Goal: Use online tool/utility: Utilize a website feature to perform a specific function

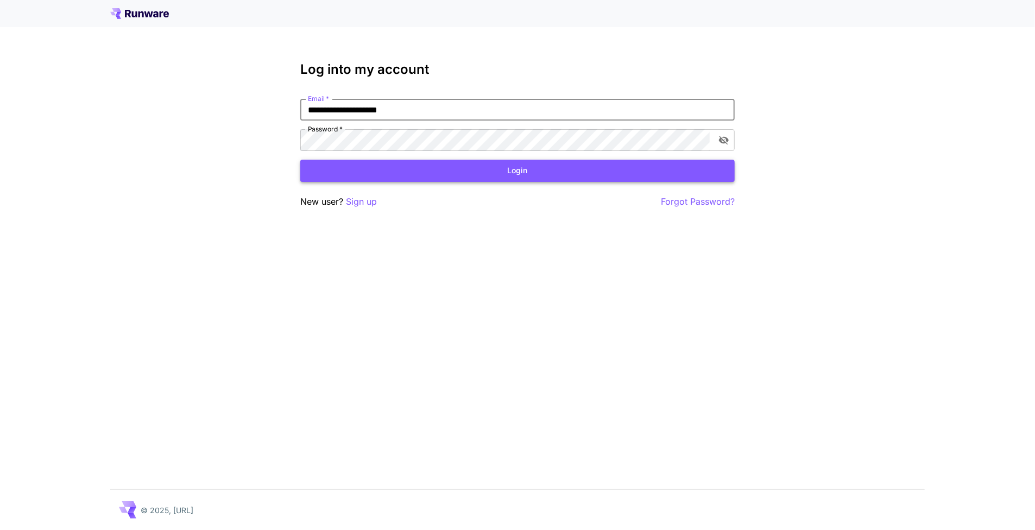
click at [531, 178] on button "Login" at bounding box center [517, 171] width 434 height 22
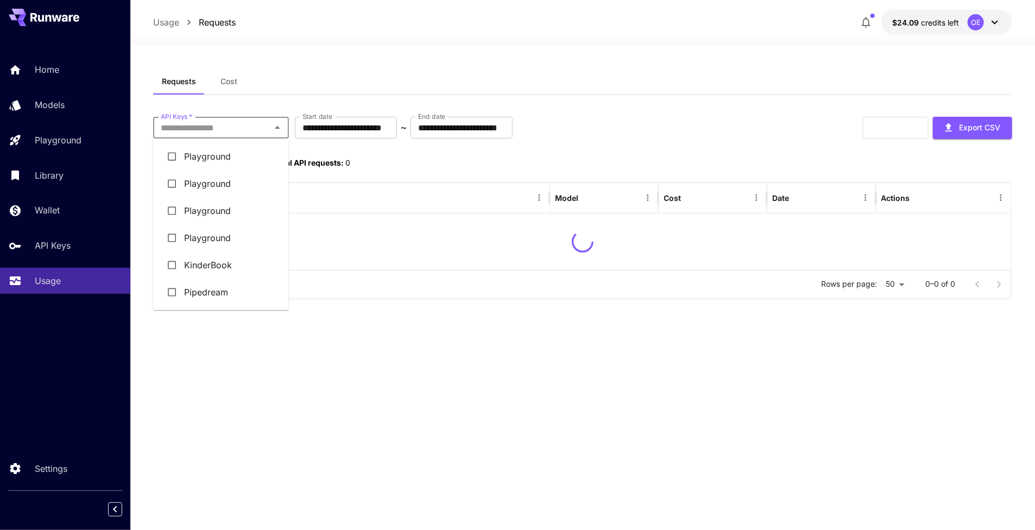
click at [242, 122] on input "API Keys   *" at bounding box center [211, 127] width 111 height 15
click at [302, 80] on div "Requests Cost" at bounding box center [583, 81] width 860 height 27
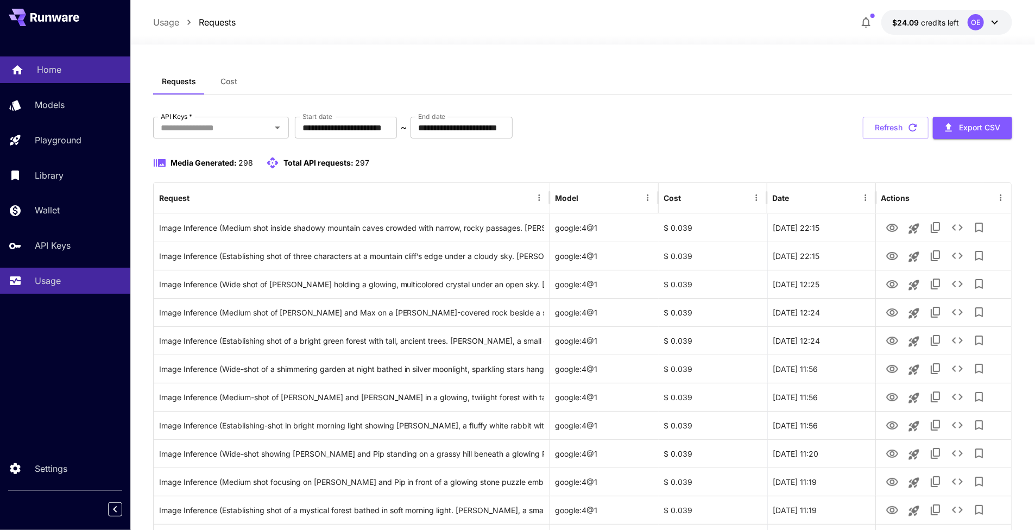
click at [71, 69] on div "Home" at bounding box center [79, 69] width 85 height 13
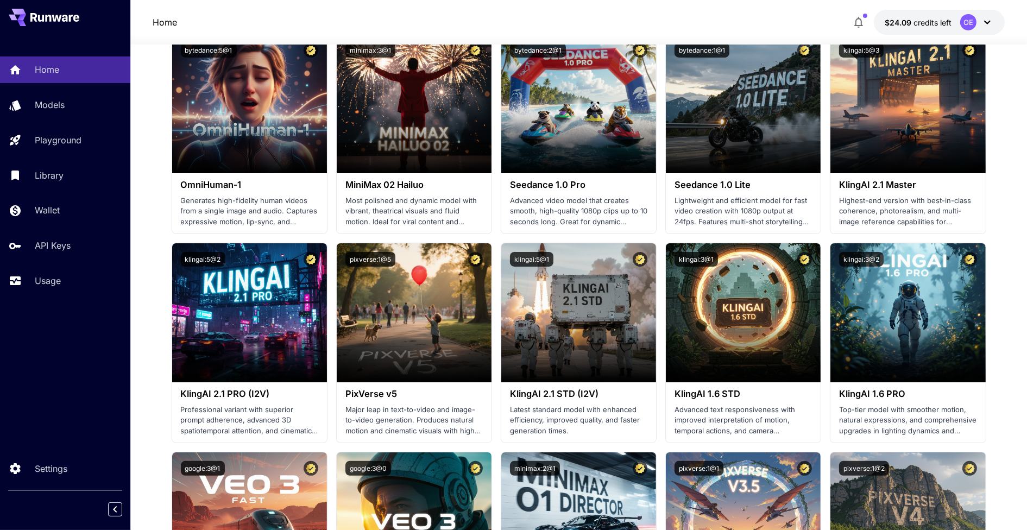
scroll to position [1066, 0]
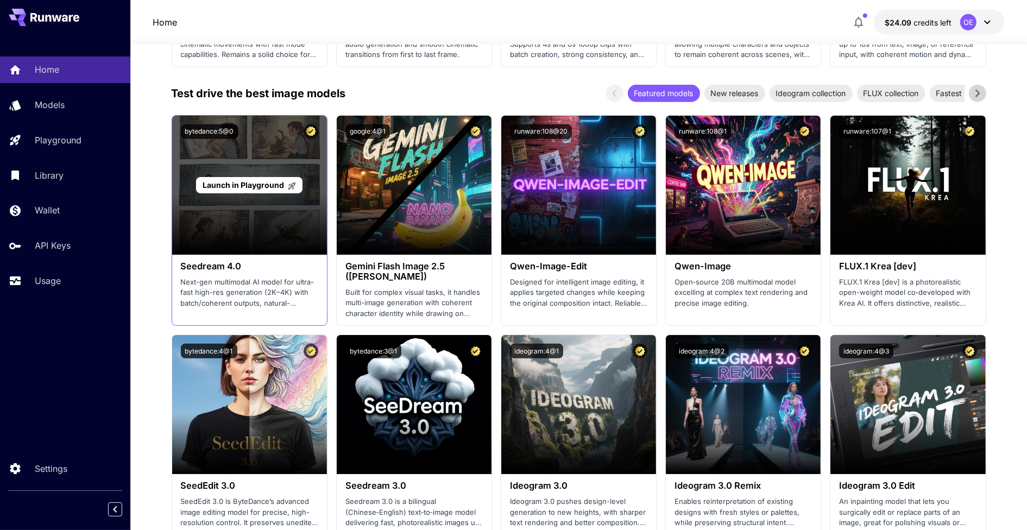
click at [270, 158] on div "Launch in Playground" at bounding box center [249, 185] width 155 height 139
click at [264, 175] on div "Launch in Playground" at bounding box center [249, 185] width 155 height 139
click at [260, 182] on span "Launch in Playground" at bounding box center [243, 184] width 81 height 9
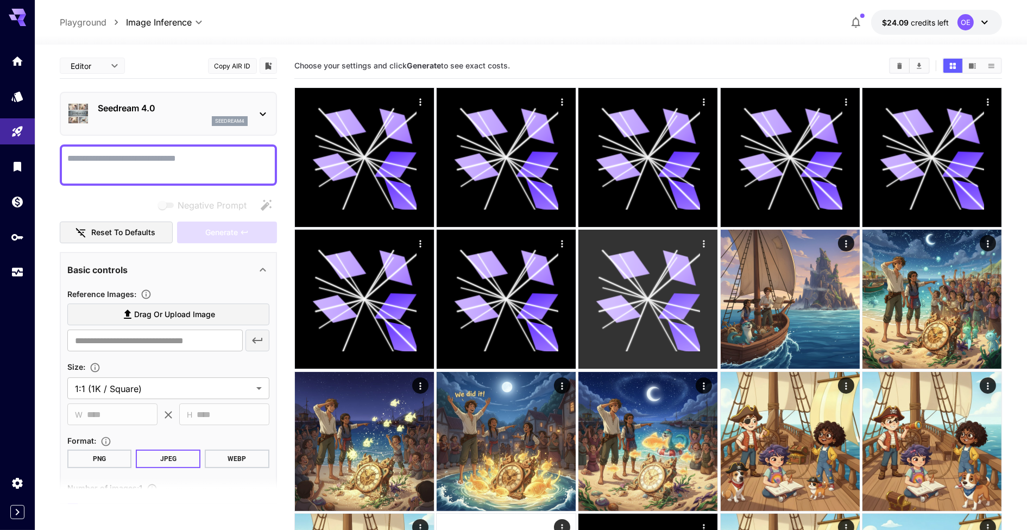
click at [702, 243] on icon "Actions" at bounding box center [704, 243] width 11 height 11
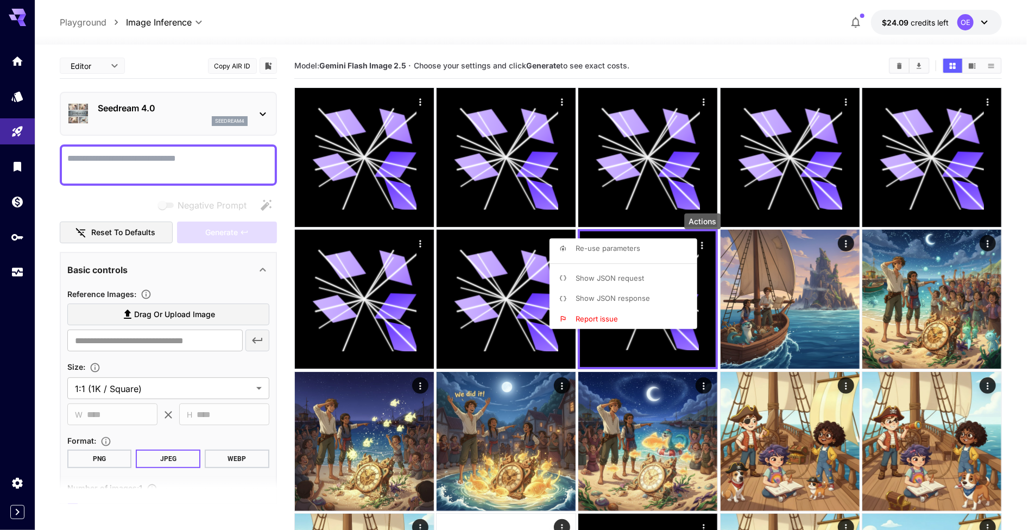
click at [730, 51] on div at bounding box center [517, 265] width 1035 height 530
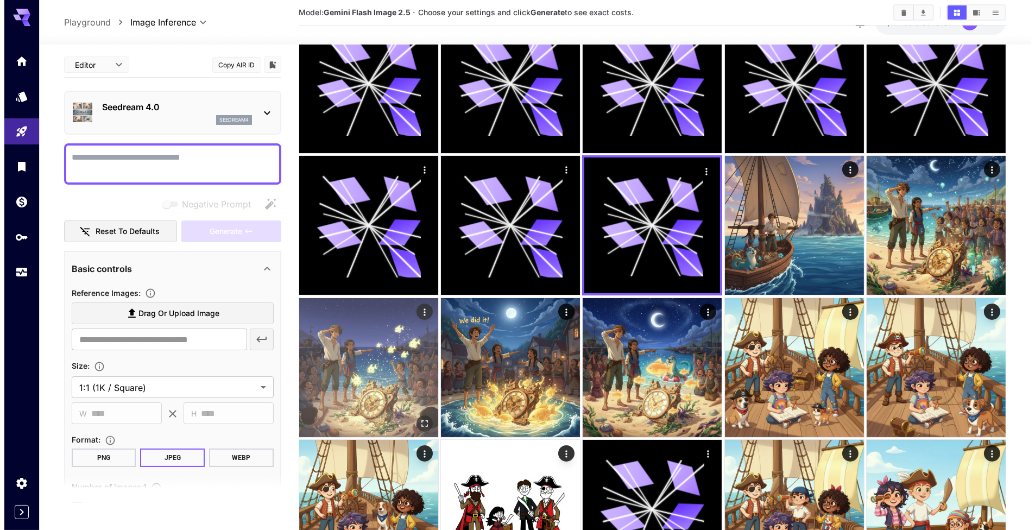
scroll to position [163, 0]
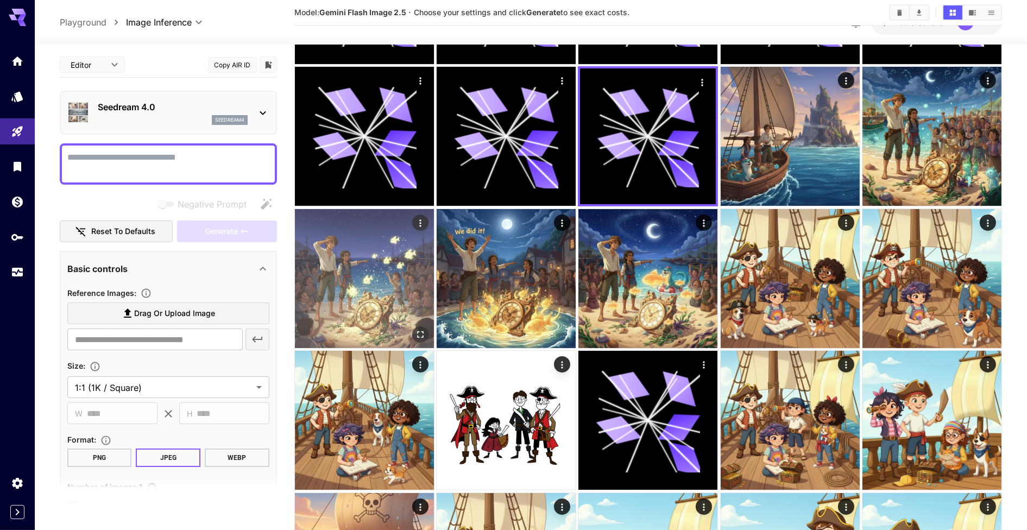
click at [395, 294] on img at bounding box center [364, 278] width 139 height 139
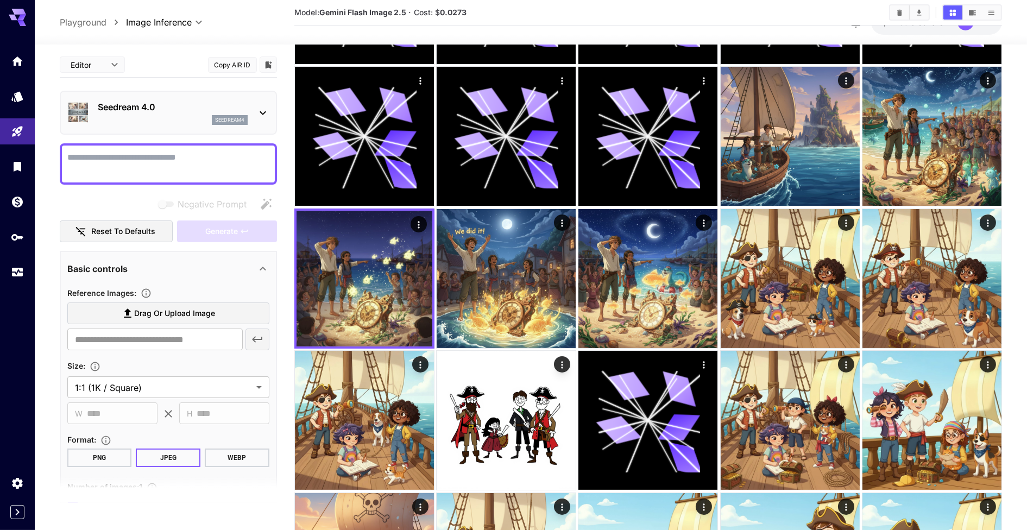
click at [158, 167] on textarea "Negative Prompt" at bounding box center [168, 164] width 202 height 26
click at [118, 161] on textarea "Negative Prompt" at bounding box center [168, 164] width 202 height 26
click at [141, 152] on textarea "Negative Prompt" at bounding box center [168, 164] width 202 height 26
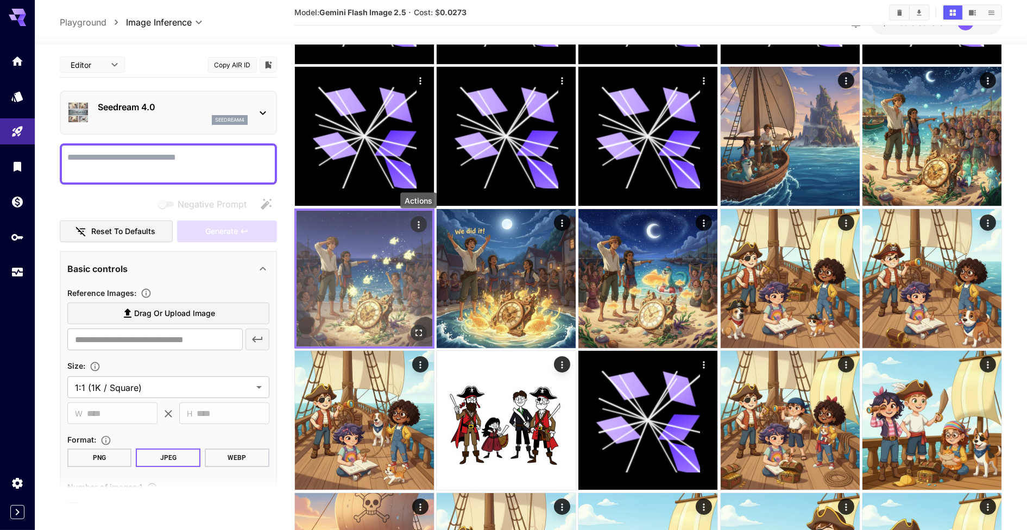
click at [424, 222] on icon "Actions" at bounding box center [418, 224] width 11 height 11
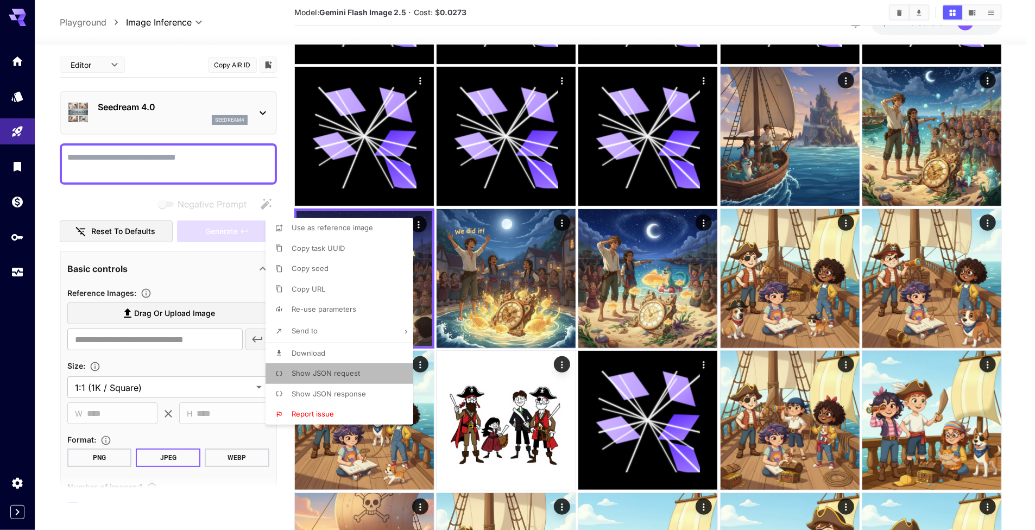
click at [345, 370] on span "Show JSON request" at bounding box center [326, 373] width 68 height 9
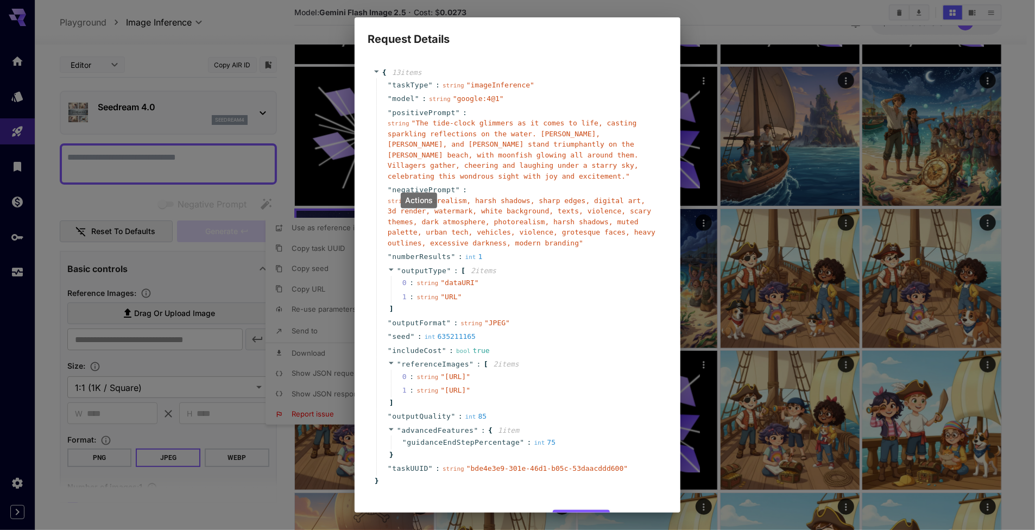
click at [400, 123] on span "string" at bounding box center [399, 123] width 22 height 7
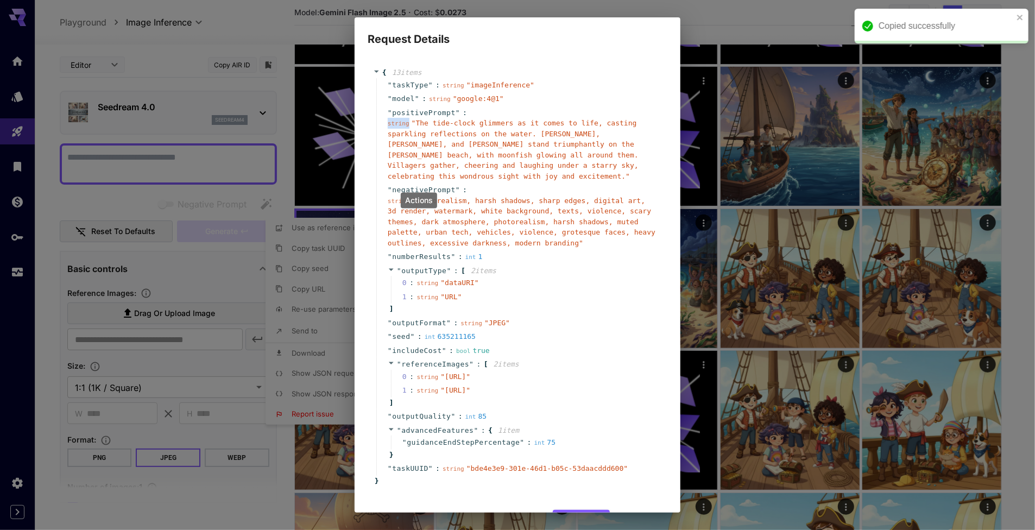
click at [400, 123] on span "string" at bounding box center [399, 123] width 22 height 7
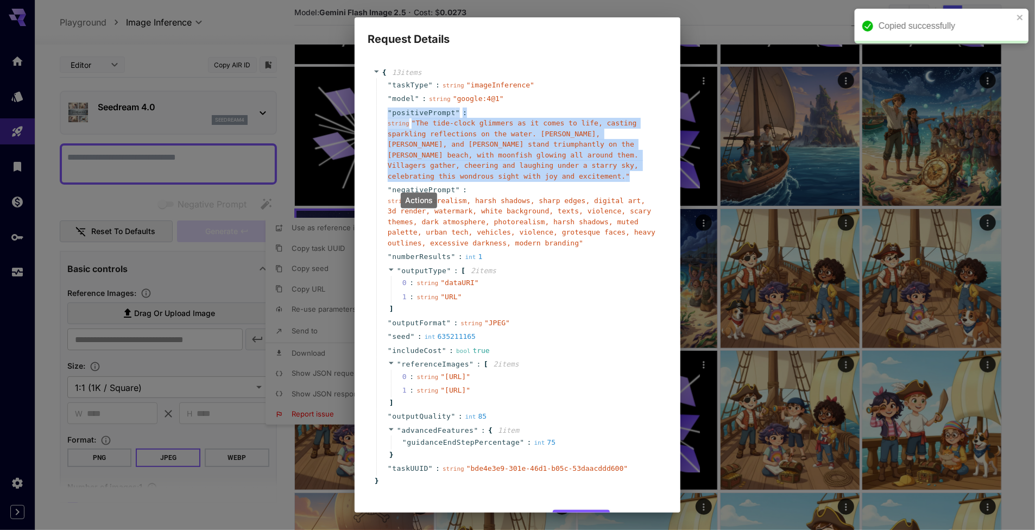
click at [400, 123] on span "string" at bounding box center [399, 123] width 22 height 7
copy div "" positivePrompt " : string " The tide-clock glimmers as it comes to life, cast…"
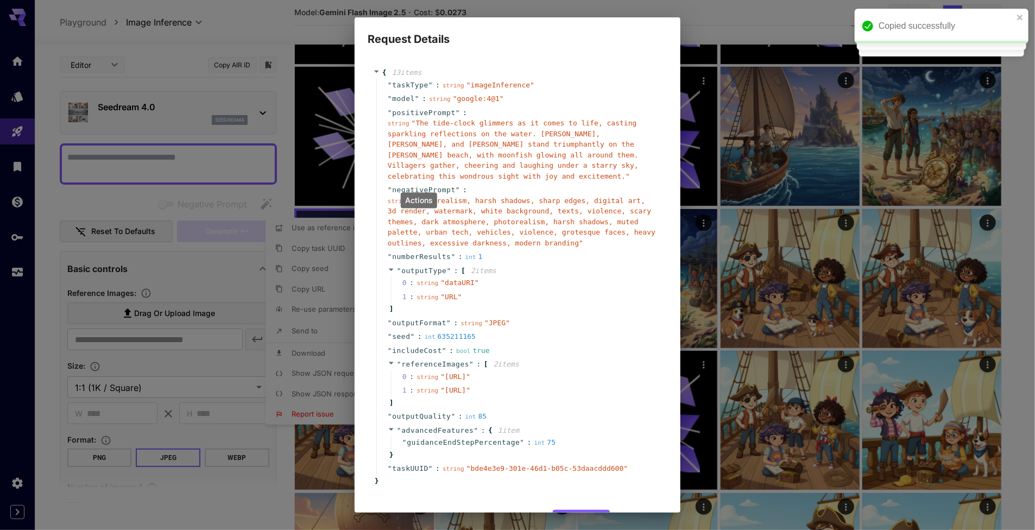
click at [721, 28] on div "Request Details { 13 item s " taskType " : string " imageInference " " model " …" at bounding box center [517, 265] width 1035 height 530
drag, startPoint x: 763, startPoint y: 43, endPoint x: 721, endPoint y: 84, distance: 59.2
click at [762, 44] on div "Request Details { 13 item s " taskType " : string " imageInference " " model " …" at bounding box center [517, 265] width 1035 height 530
click at [844, 453] on div "Request Details { 13 item s " taskType " : string " imageInference " " model " …" at bounding box center [517, 265] width 1035 height 530
drag, startPoint x: 364, startPoint y: 423, endPoint x: 395, endPoint y: 302, distance: 124.5
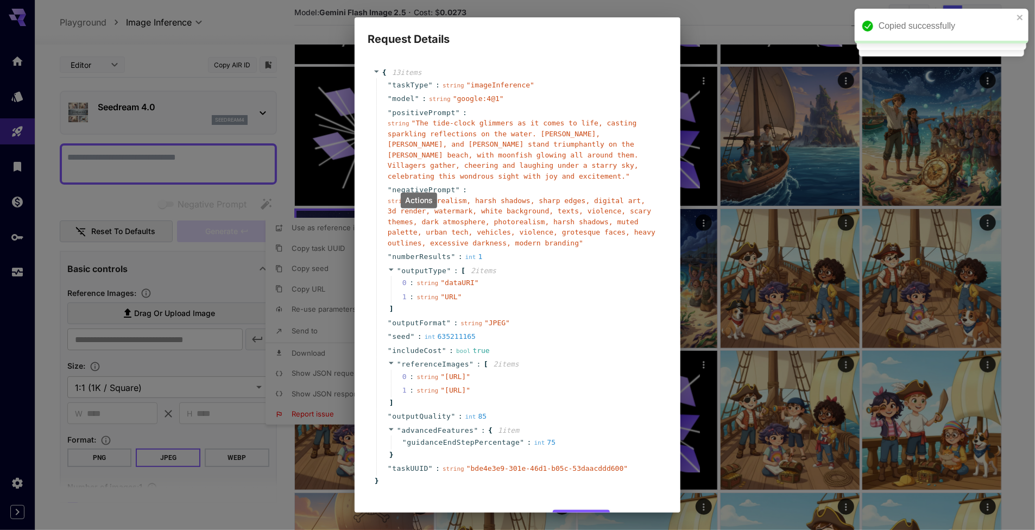
click at [365, 422] on div "{ 13 item s " taskType " : string " imageInference " " model " : string " googl…" at bounding box center [518, 280] width 326 height 465
click at [369, 143] on div "{ 13 item s " taskType " : string " imageInference " " model " : string " googl…" at bounding box center [518, 276] width 300 height 440
click at [317, 142] on div "Request Details { 13 item s " taskType " : string " imageInference " " model " …" at bounding box center [517, 265] width 1035 height 530
drag, startPoint x: 334, startPoint y: 462, endPoint x: 339, endPoint y: 471, distance: 10.4
click at [333, 465] on div "Request Details { 13 item s " taskType " : string " imageInference " " model " …" at bounding box center [517, 265] width 1035 height 530
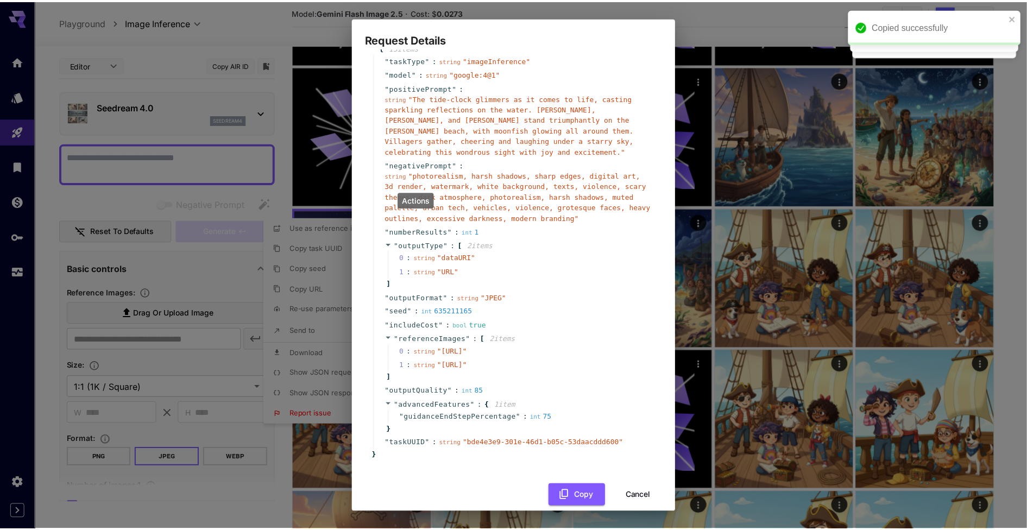
scroll to position [71, 0]
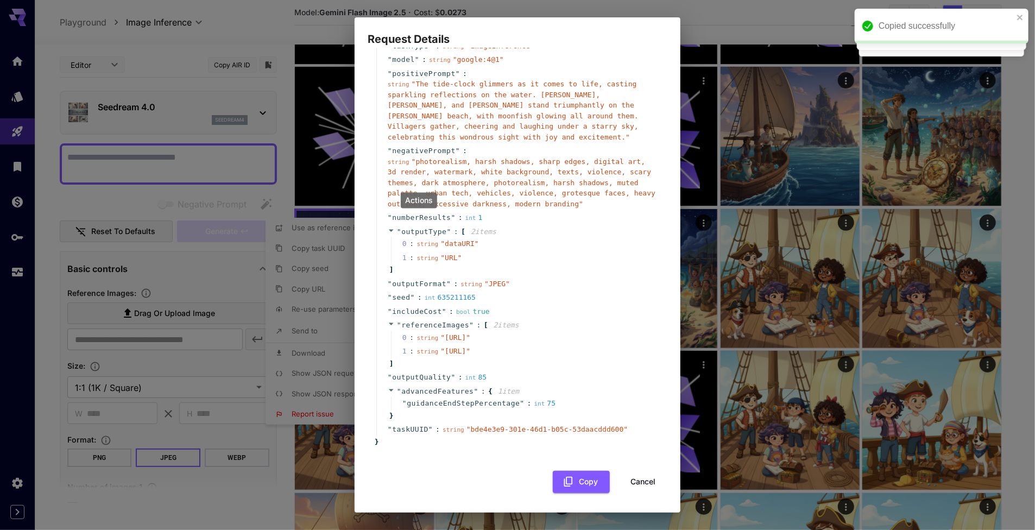
click at [636, 481] on button "Cancel" at bounding box center [642, 482] width 49 height 22
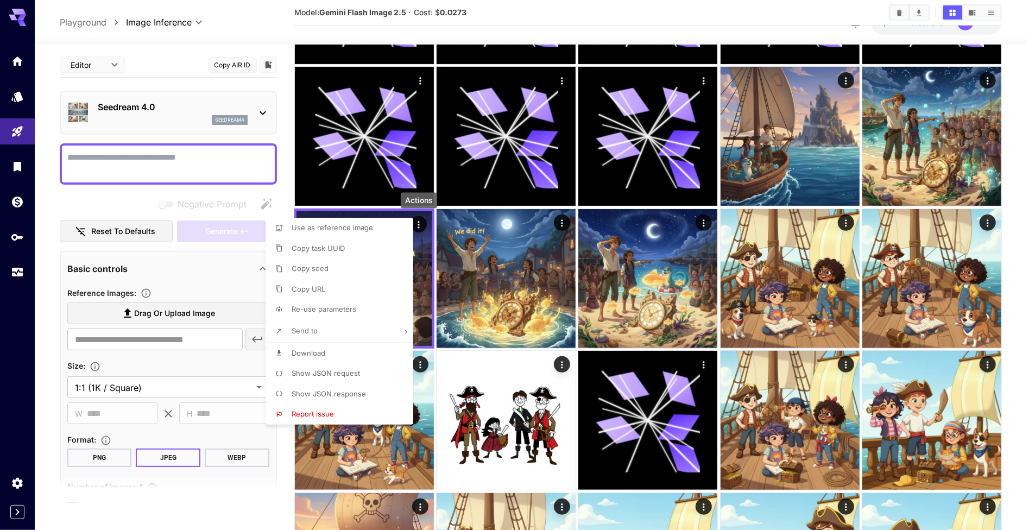
click at [358, 224] on span "Use as reference image" at bounding box center [332, 227] width 81 height 9
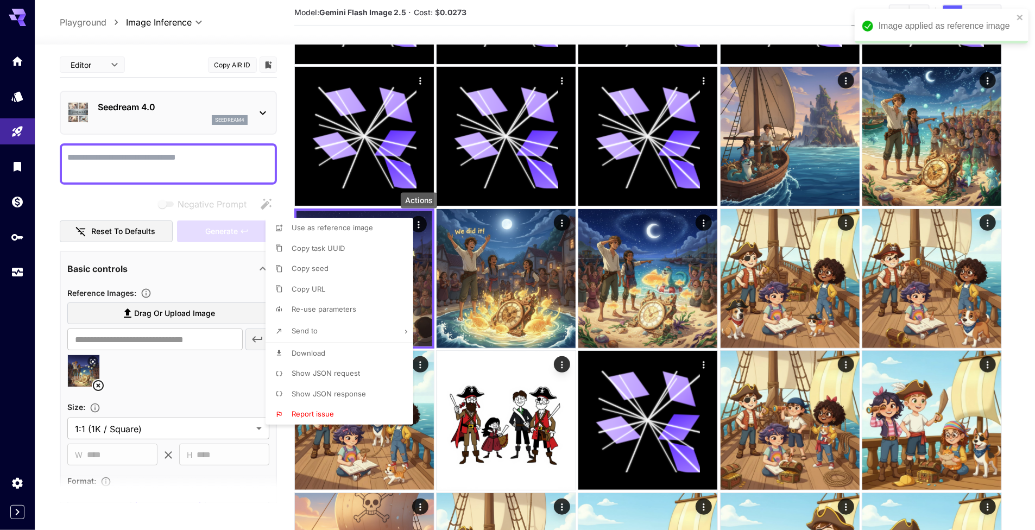
click at [170, 162] on div at bounding box center [517, 265] width 1035 height 530
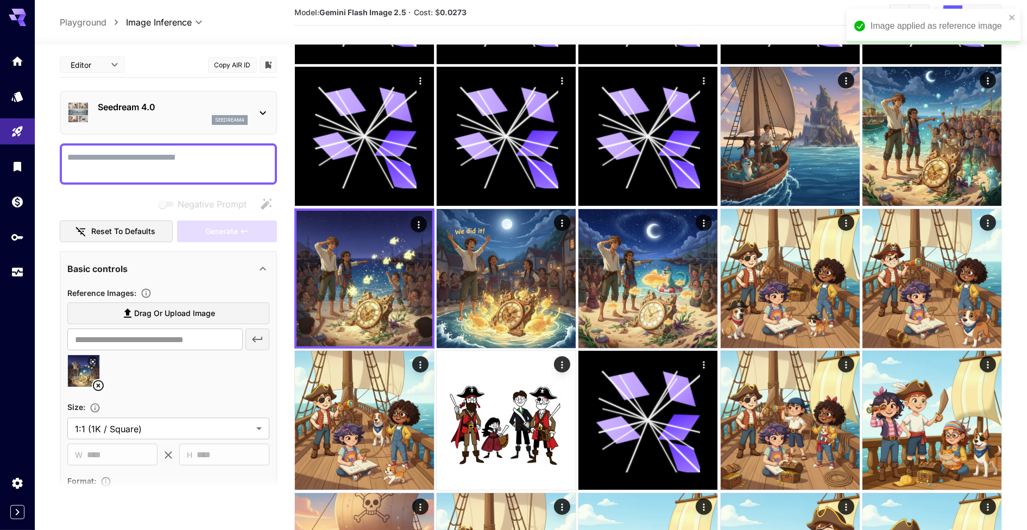
click at [123, 149] on div "Use as reference image Copy task UUID Copy seed Copy URL Re-use parameters Send…" at bounding box center [82, 265] width 165 height 530
click at [117, 158] on textarea "Negative Prompt" at bounding box center [168, 164] width 202 height 26
paste textarea "**********"
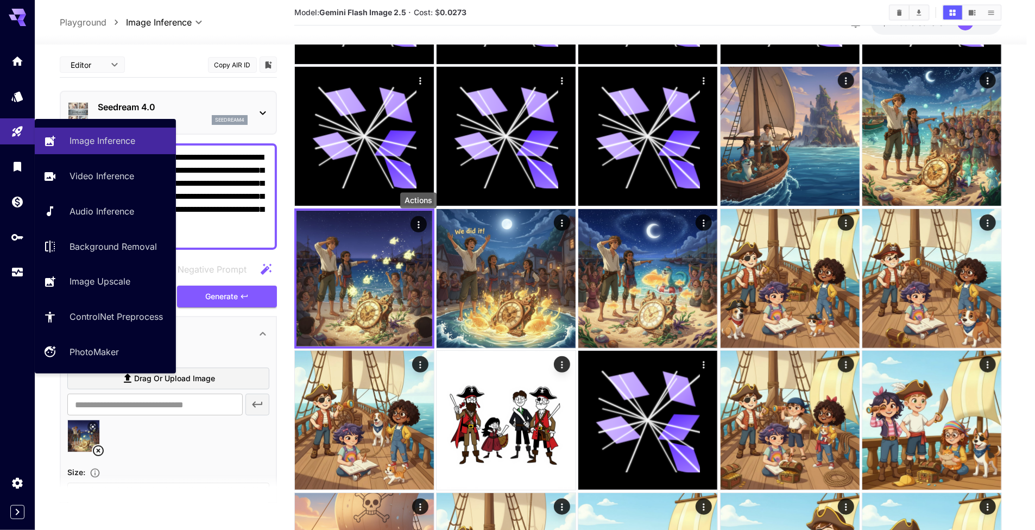
drag, startPoint x: 134, startPoint y: 158, endPoint x: 35, endPoint y: 159, distance: 98.8
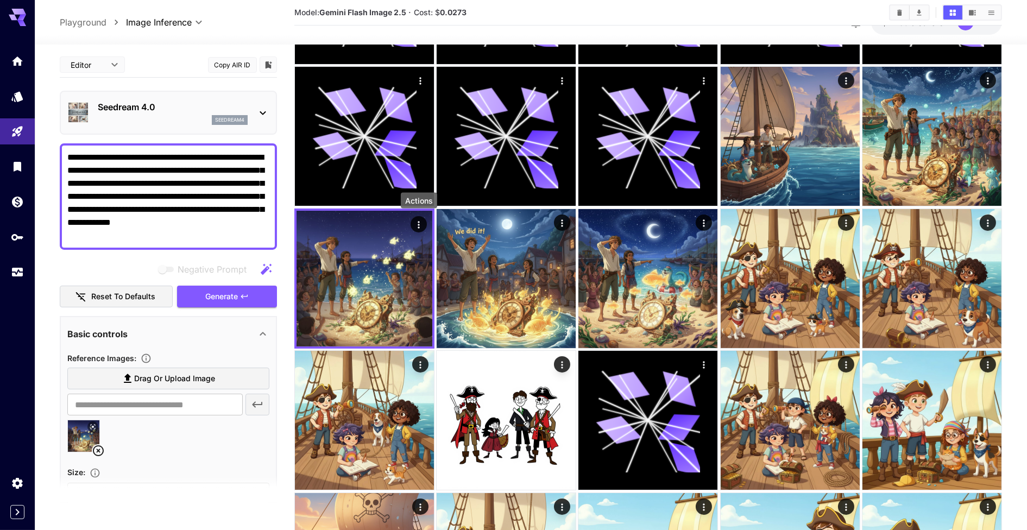
click at [197, 241] on textarea "**********" at bounding box center [168, 196] width 202 height 91
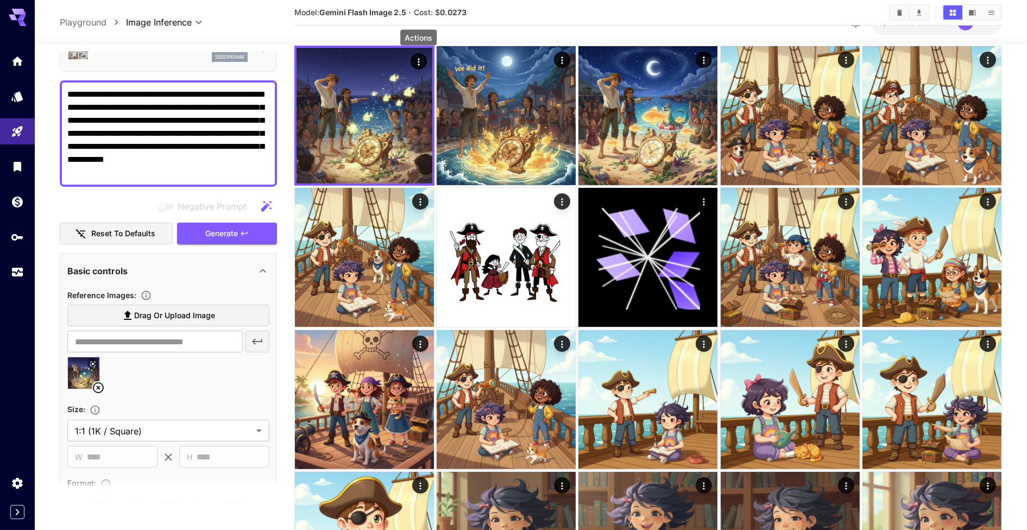
scroll to position [53, 0]
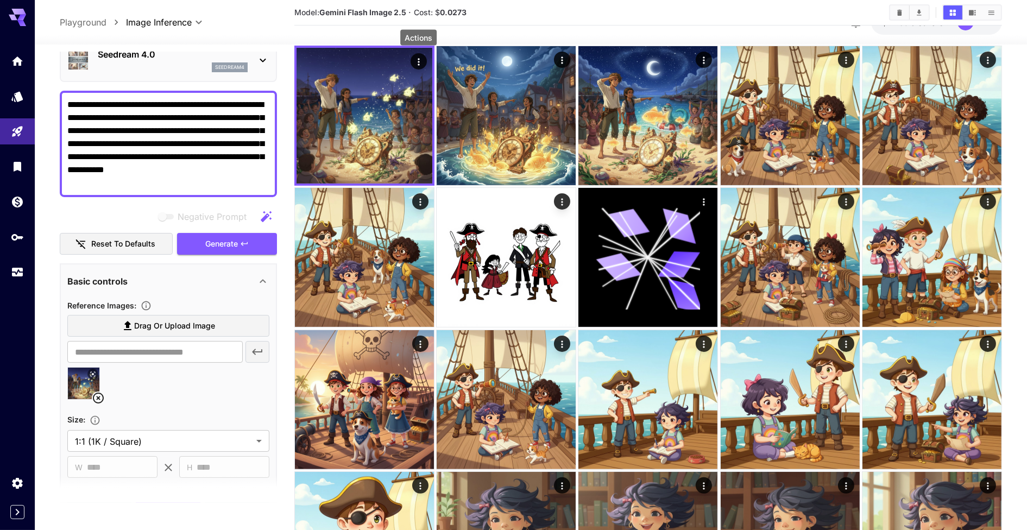
click at [163, 422] on div "Size :" at bounding box center [168, 419] width 202 height 13
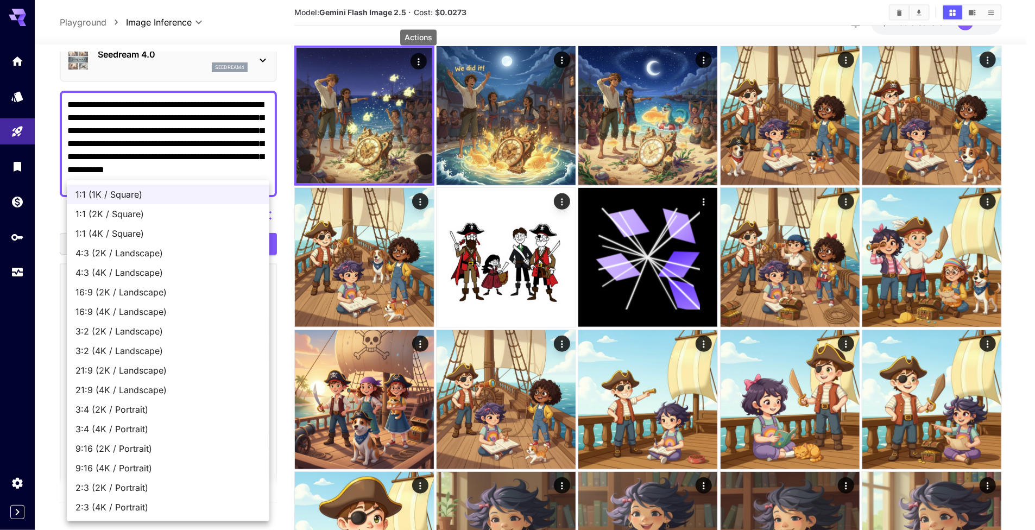
click at [43, 223] on div at bounding box center [517, 265] width 1035 height 530
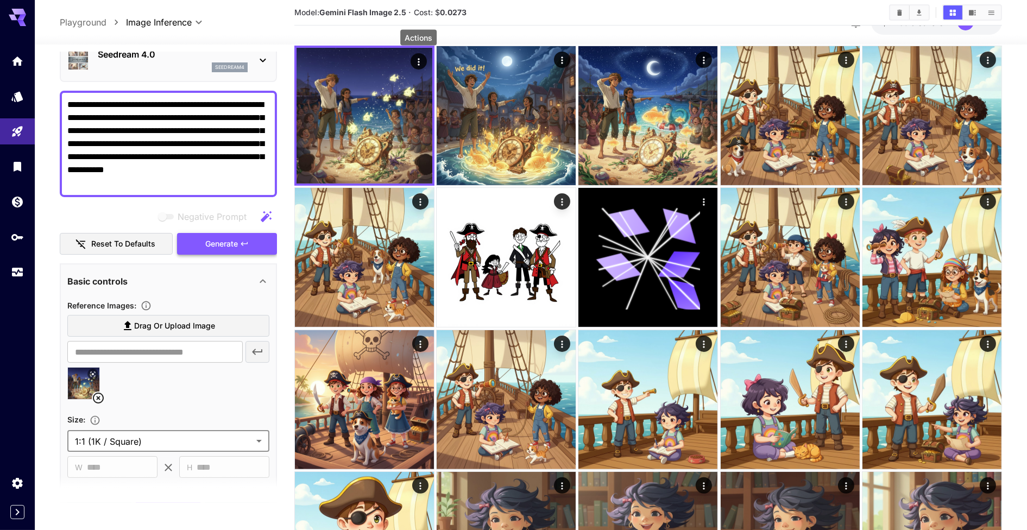
click at [210, 246] on span "Generate" at bounding box center [221, 244] width 33 height 14
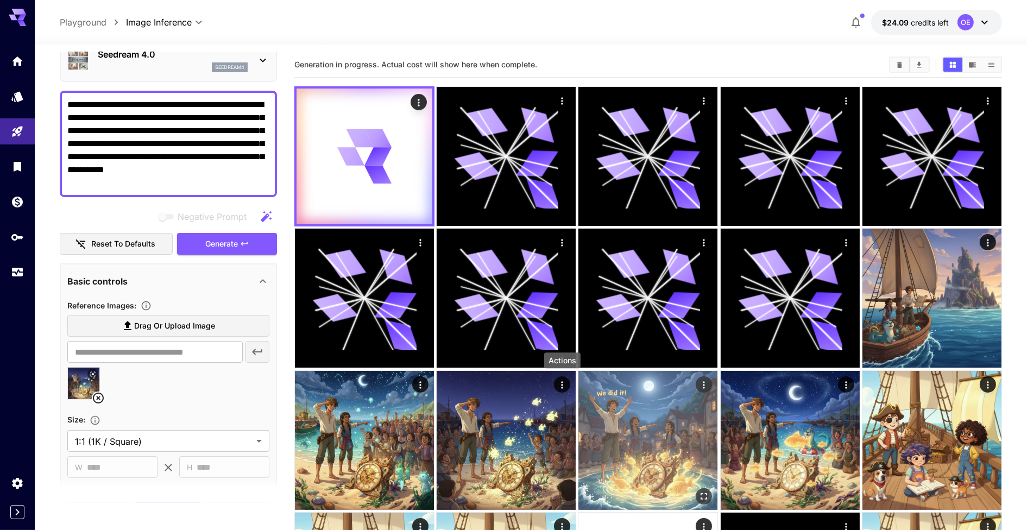
scroll to position [0, 0]
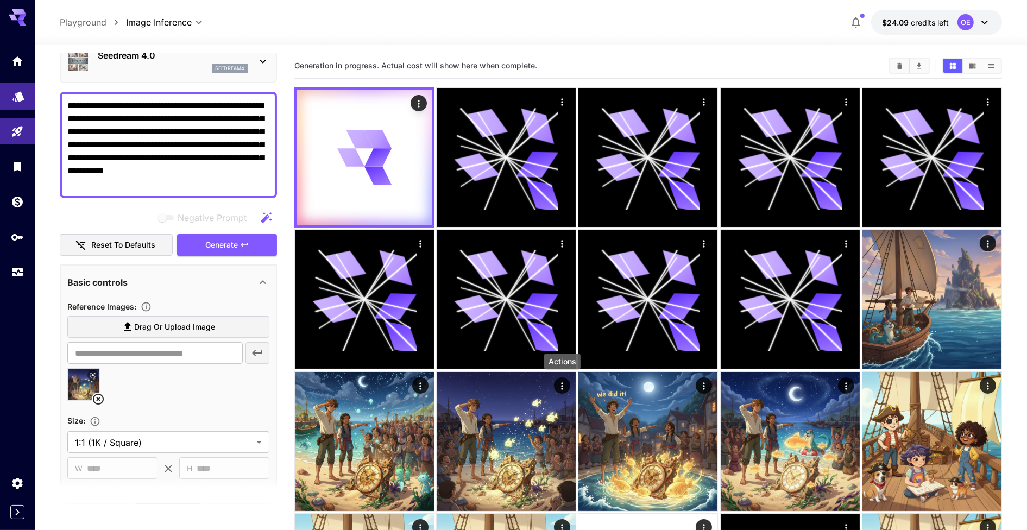
drag, startPoint x: 93, startPoint y: 104, endPoint x: 20, endPoint y: 102, distance: 73.9
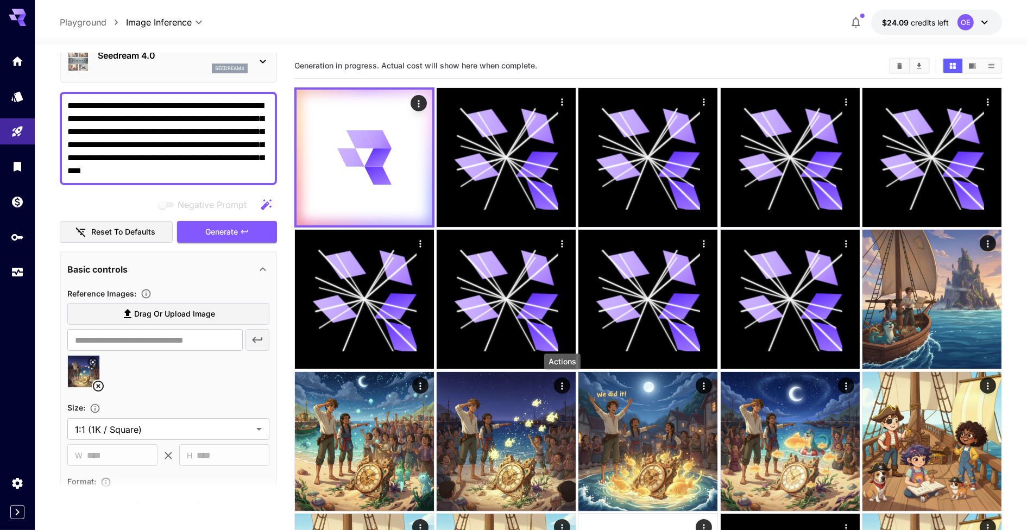
type textarea "**********"
click at [302, 33] on div at bounding box center [531, 37] width 992 height 13
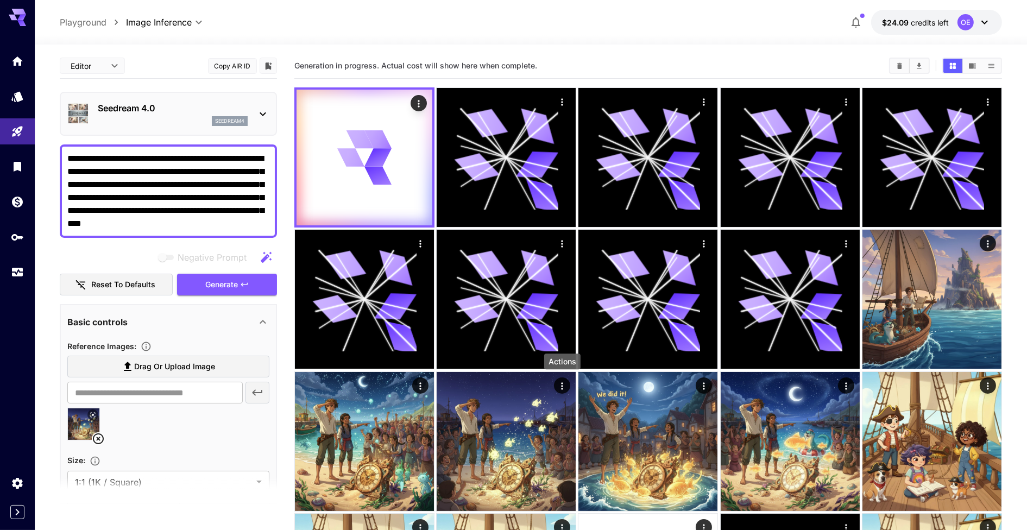
click at [258, 115] on icon at bounding box center [262, 114] width 13 height 13
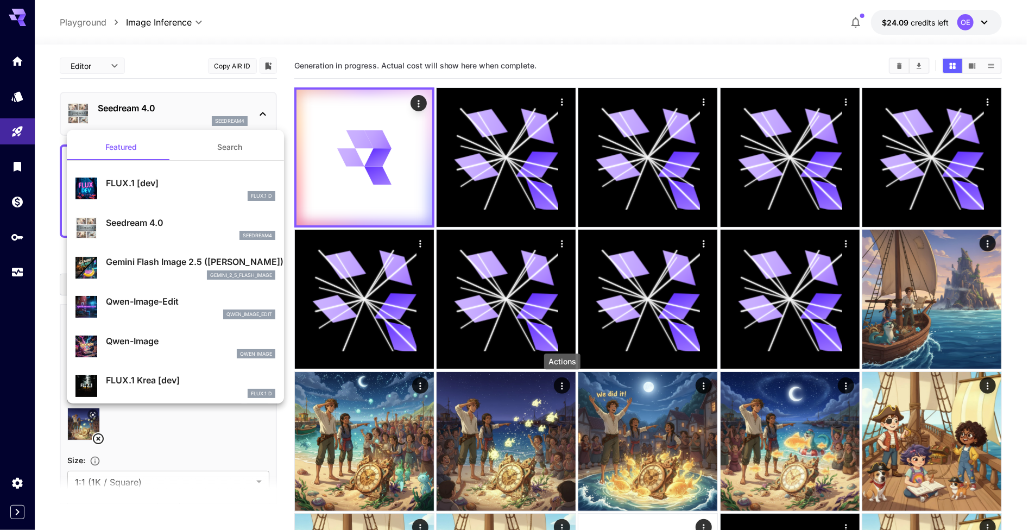
click at [274, 117] on div at bounding box center [517, 265] width 1035 height 530
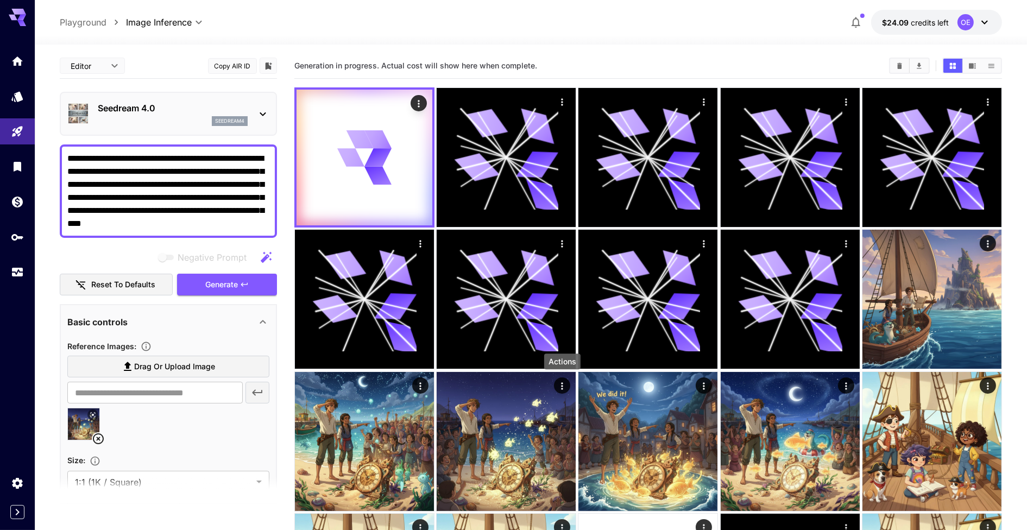
click at [317, 37] on div at bounding box center [531, 37] width 992 height 13
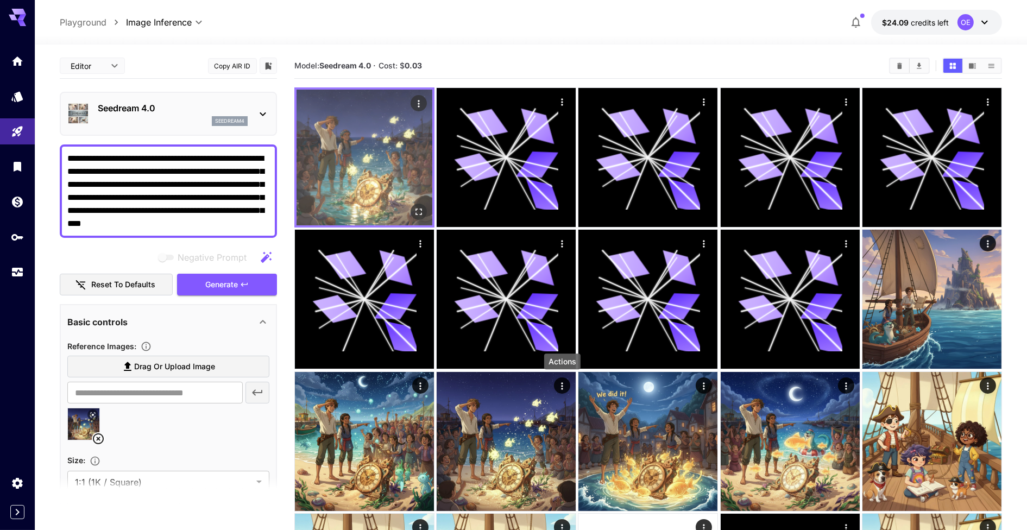
click at [404, 164] on img at bounding box center [364, 158] width 136 height 136
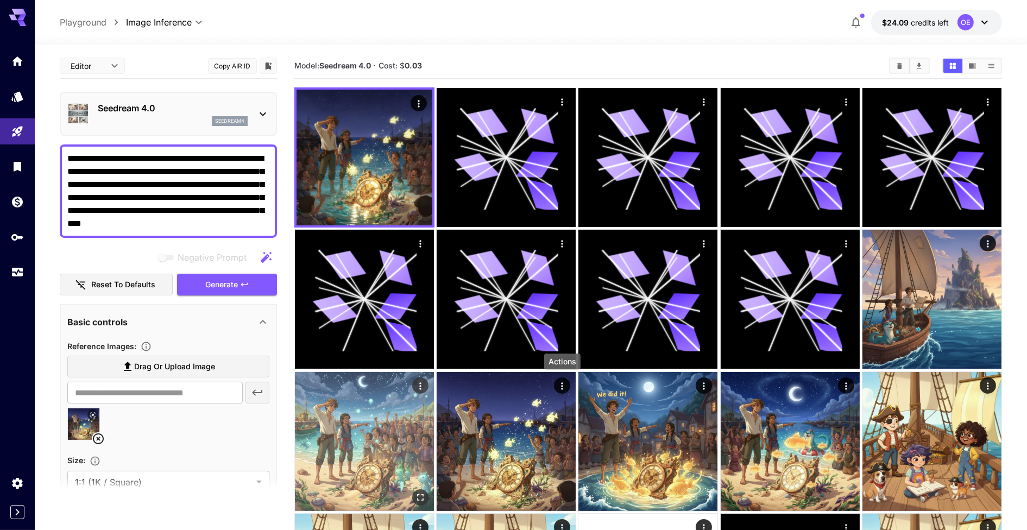
click at [386, 407] on img at bounding box center [364, 441] width 139 height 139
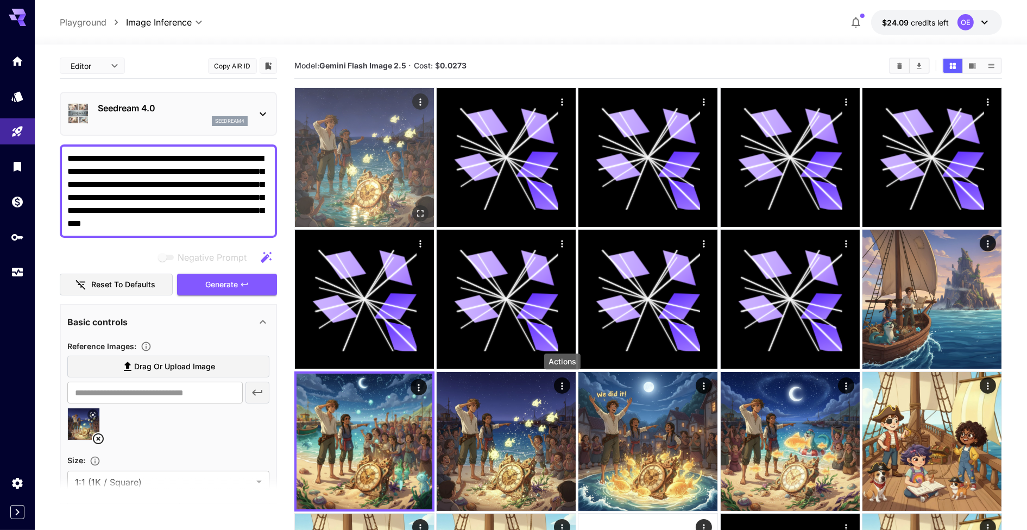
click at [402, 164] on img at bounding box center [364, 157] width 139 height 139
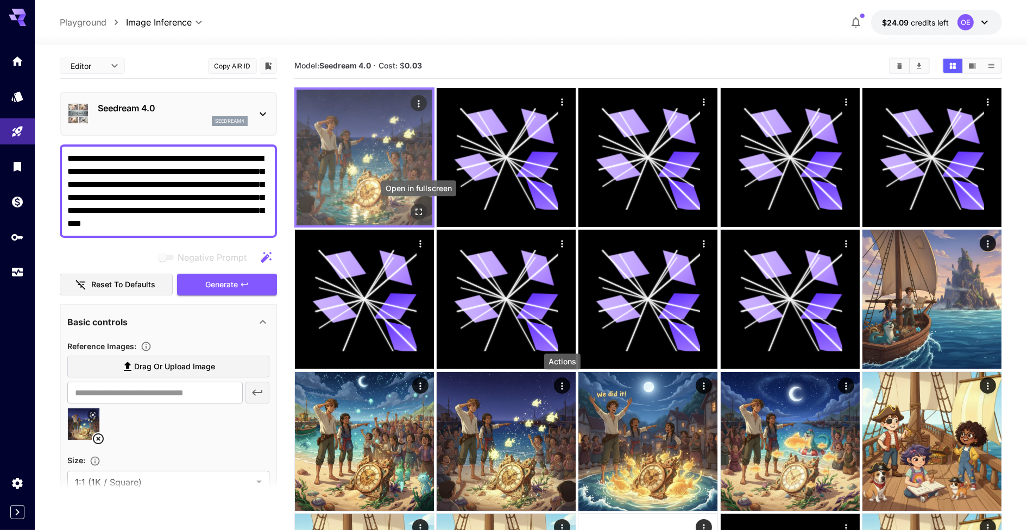
click at [417, 208] on icon "Open in fullscreen" at bounding box center [418, 211] width 11 height 11
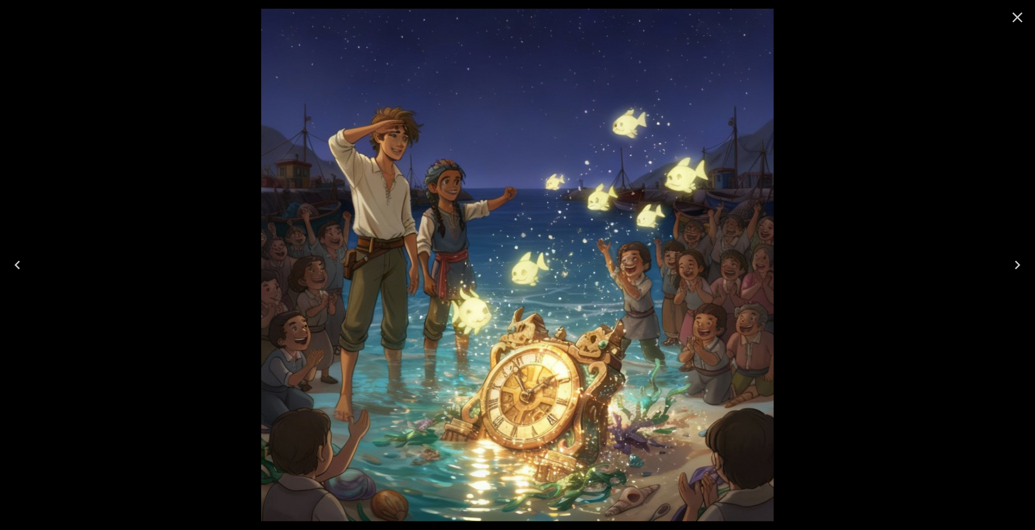
click at [116, 132] on div at bounding box center [517, 265] width 1035 height 530
click at [848, 90] on div at bounding box center [517, 265] width 1035 height 530
click at [1024, 14] on icon "Close" at bounding box center [1017, 17] width 17 height 17
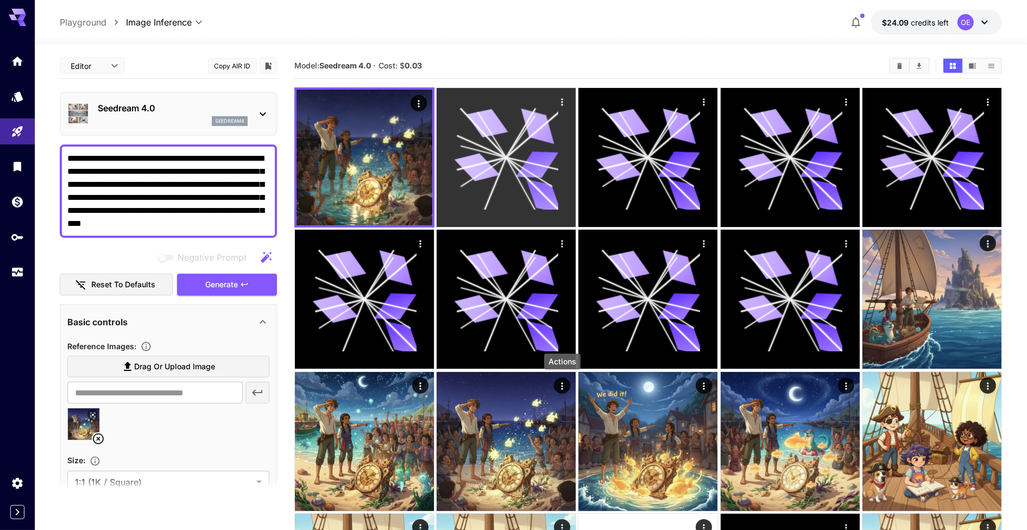
click at [560, 178] on div at bounding box center [506, 157] width 139 height 139
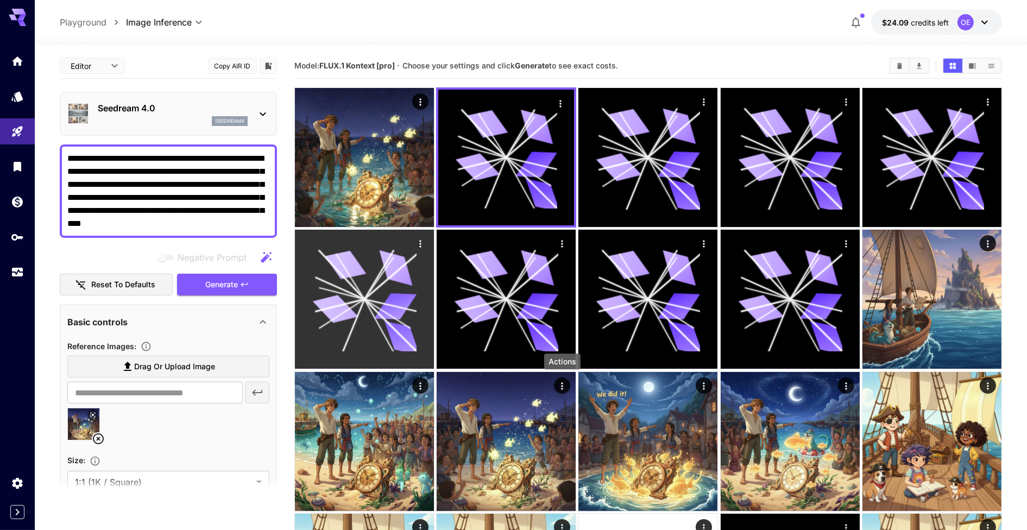
drag, startPoint x: 388, startPoint y: 260, endPoint x: 400, endPoint y: 251, distance: 14.3
click at [388, 260] on icon at bounding box center [378, 275] width 29 height 49
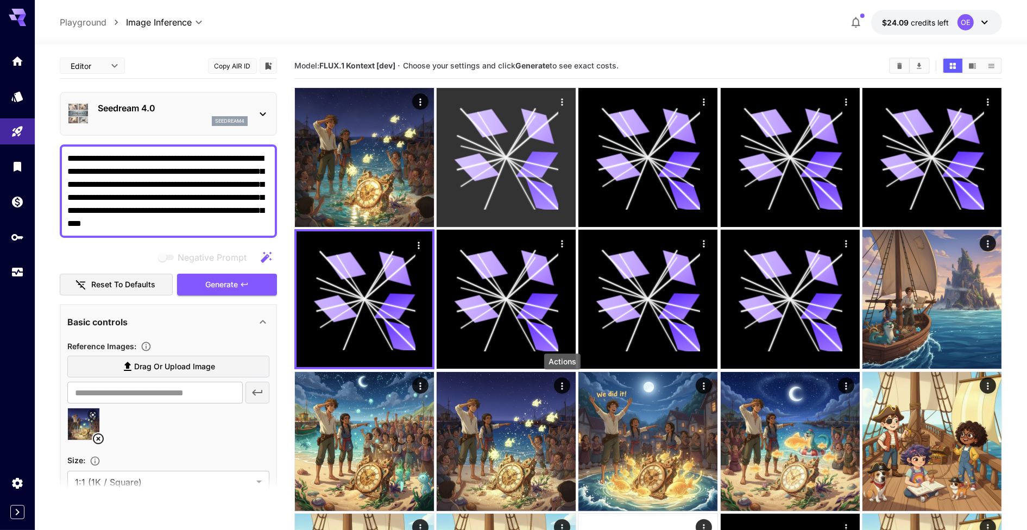
click at [494, 185] on icon at bounding box center [506, 157] width 104 height 104
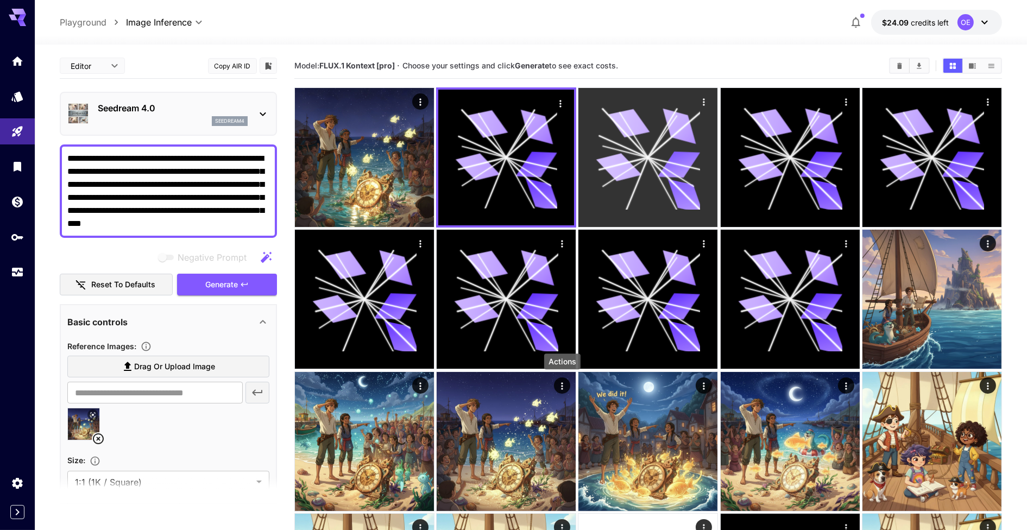
click at [641, 184] on icon at bounding box center [648, 157] width 104 height 104
